Goal: Transaction & Acquisition: Purchase product/service

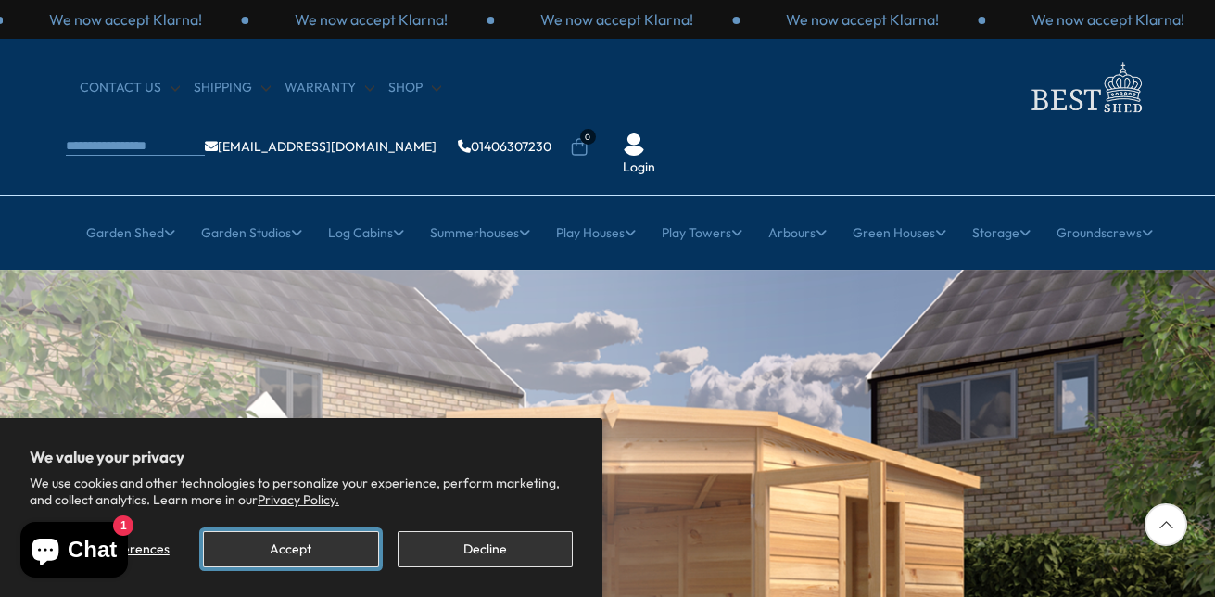
click at [285, 550] on button "Accept" at bounding box center [290, 549] width 175 height 36
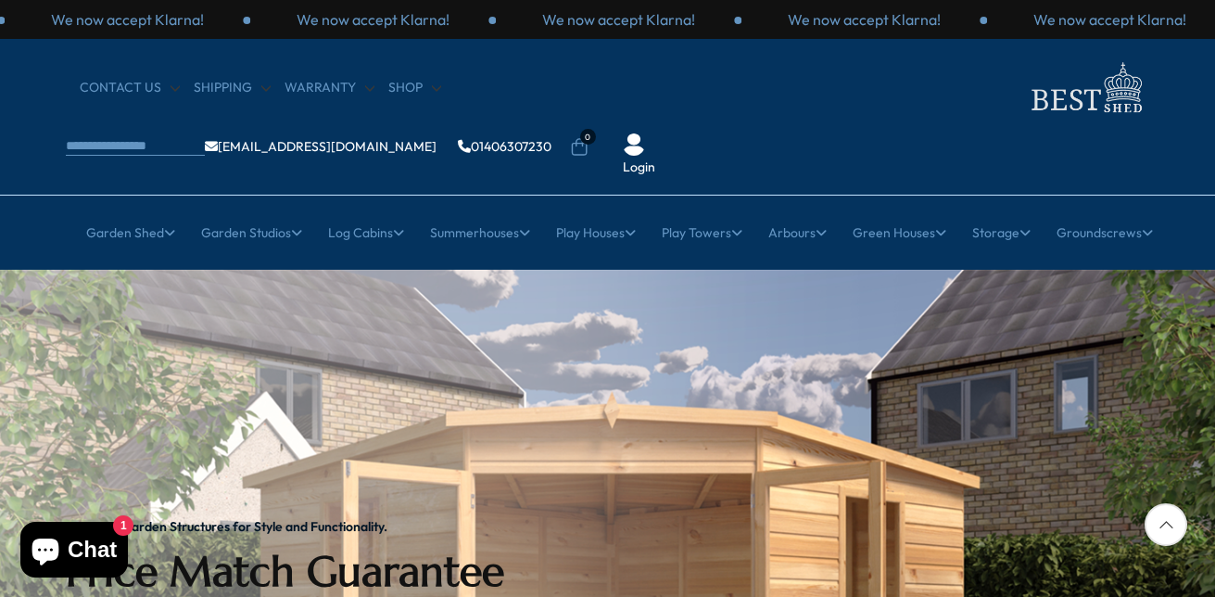
click at [1167, 533] on icon at bounding box center [1166, 524] width 43 height 43
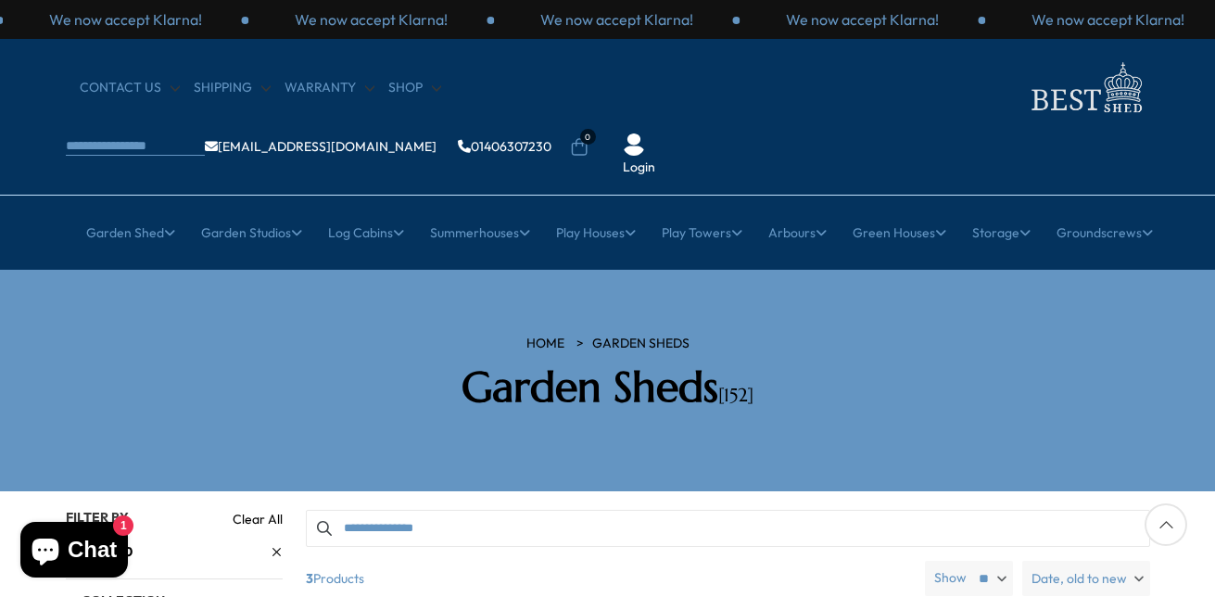
drag, startPoint x: 1213, startPoint y: 42, endPoint x: 1214, endPoint y: 54, distance: 12.1
click at [1214, 54] on div "CONTACT US Shipping Warranty Shop info@bestshed.co.uk 01406307230 0 Login" at bounding box center [607, 117] width 1215 height 157
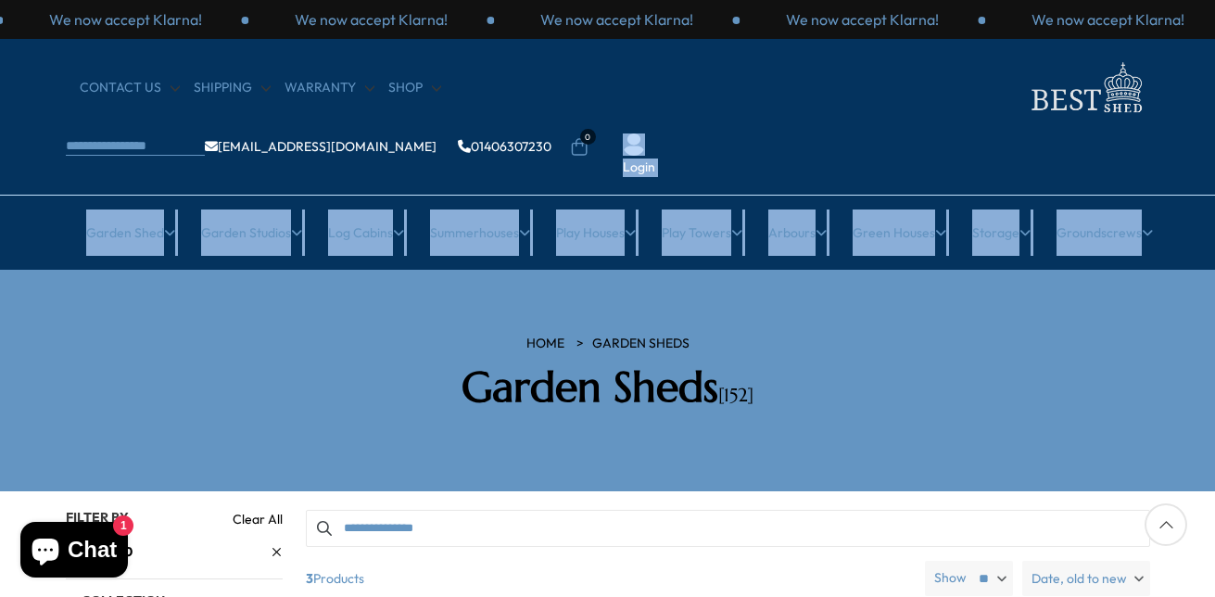
drag, startPoint x: 1214, startPoint y: 54, endPoint x: 1218, endPoint y: 189, distance: 135.4
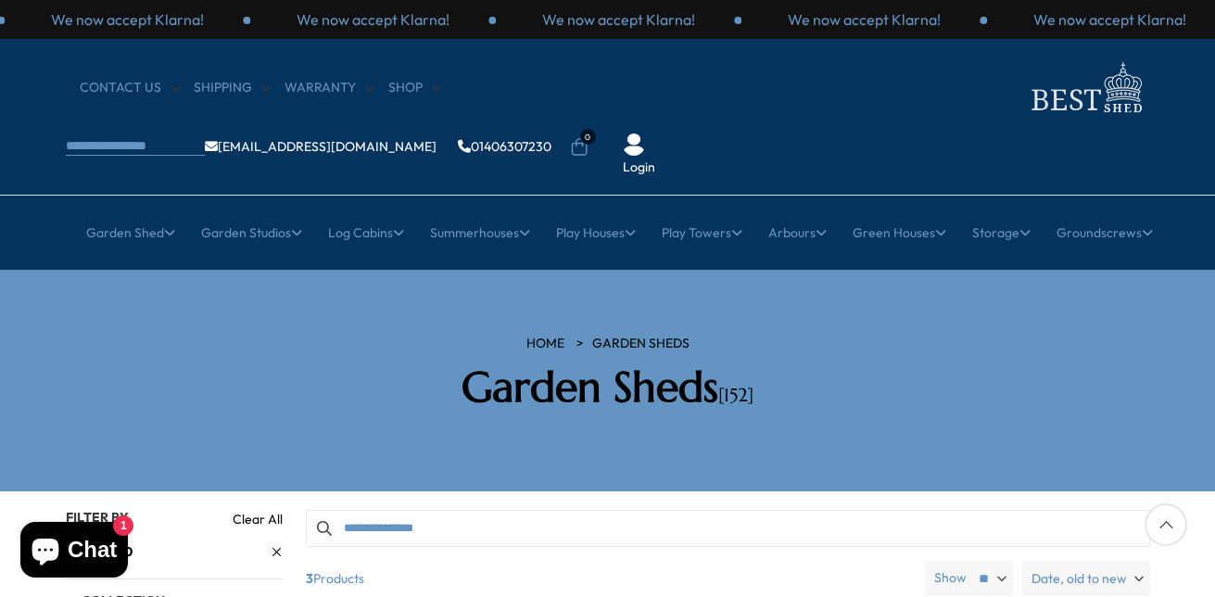
drag, startPoint x: 1214, startPoint y: 375, endPoint x: 1214, endPoint y: 438, distance: 62.1
click at [1169, 527] on div at bounding box center [1166, 524] width 43 height 43
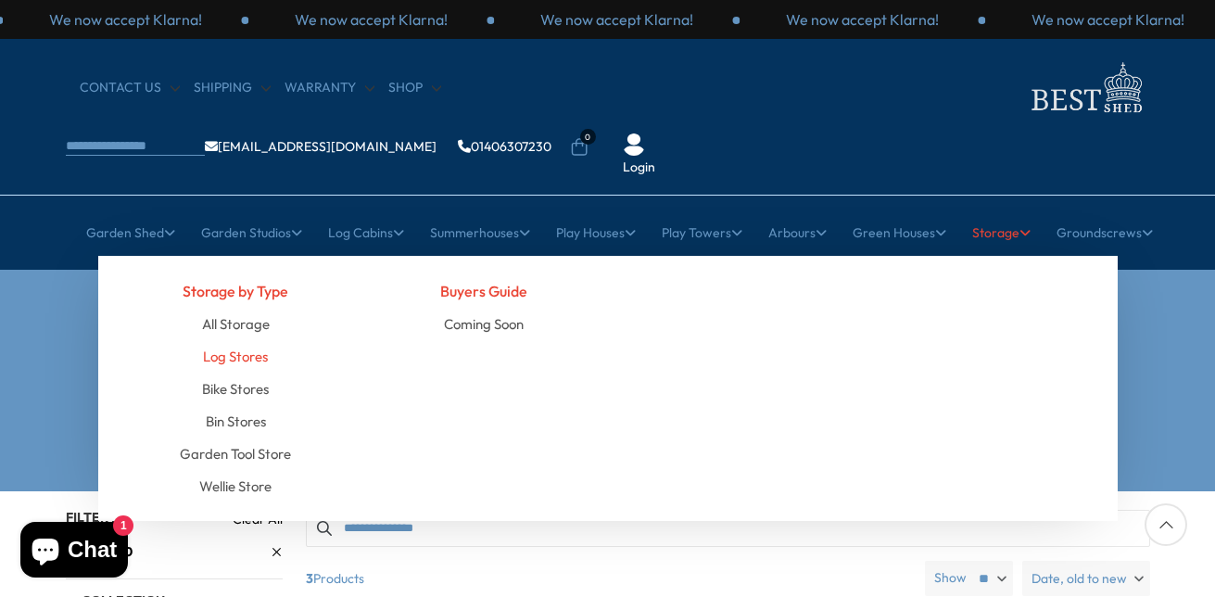
click at [235, 340] on link "Log Stores" at bounding box center [235, 356] width 65 height 32
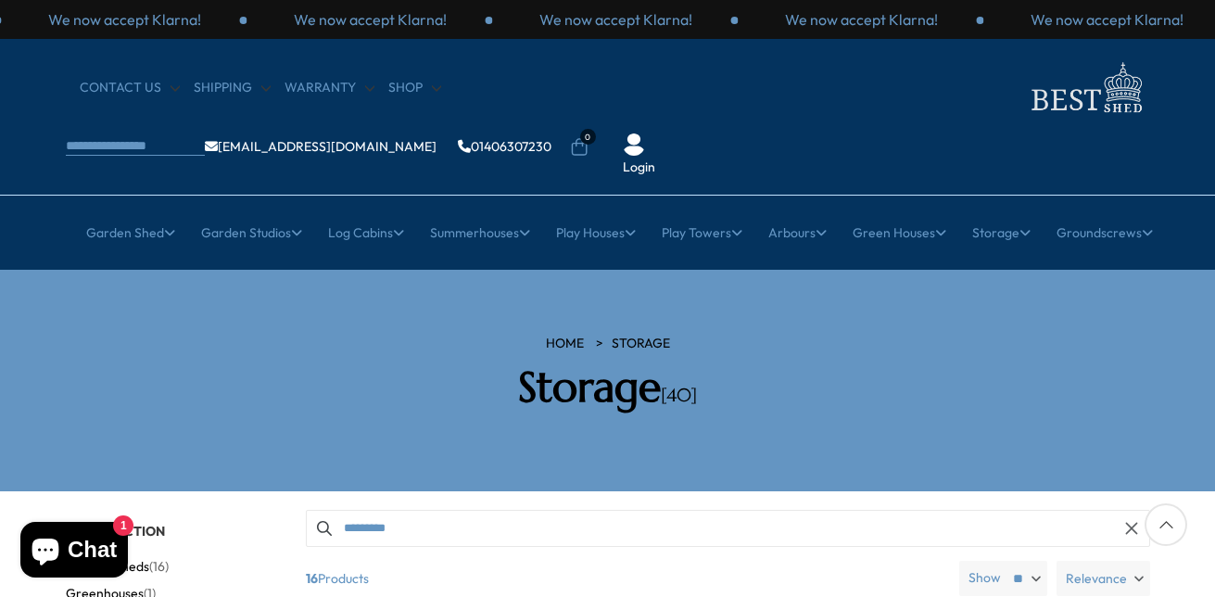
drag, startPoint x: 1213, startPoint y: 61, endPoint x: 1217, endPoint y: 114, distance: 53.0
click at [1131, 523] on icon "button" at bounding box center [1131, 529] width 12 height 12
click at [1165, 529] on div at bounding box center [1166, 524] width 43 height 43
